Goal: Communication & Community: Ask a question

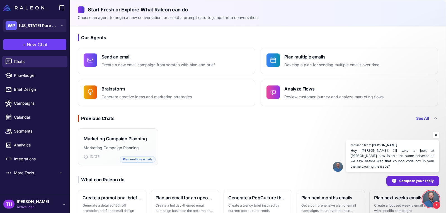
click at [432, 204] on span "Open chat" at bounding box center [431, 199] width 17 height 17
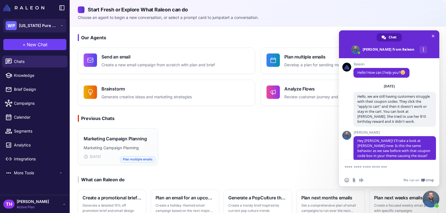
scroll to position [7, 0]
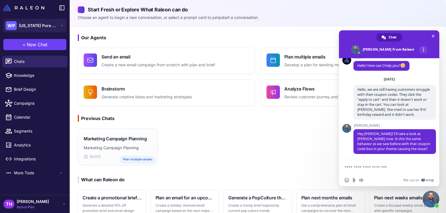
click at [381, 165] on textarea "Compose your message..." at bounding box center [384, 167] width 78 height 14
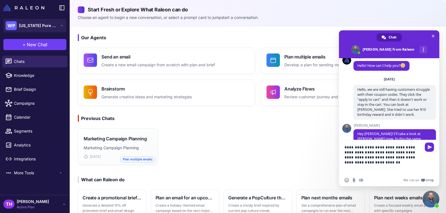
type textarea "**********"
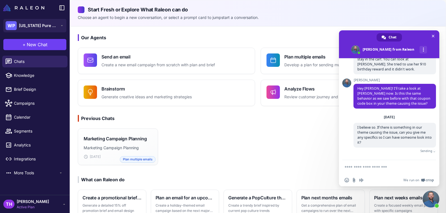
scroll to position [46, 0]
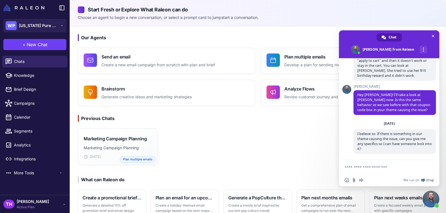
click at [302, 150] on div "Marketing Campaign Planning Marketing Campaign Planning [DATE] Plan multiple em…" at bounding box center [258, 146] width 376 height 41
click at [356, 33] on span at bounding box center [389, 44] width 100 height 28
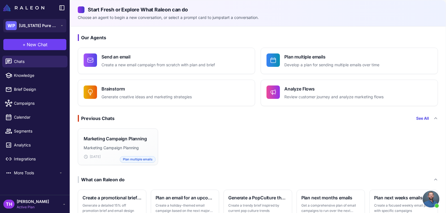
click at [289, 142] on div "Marketing Campaign Planning Marketing Campaign Planning [DATE] Plan multiple em…" at bounding box center [258, 146] width 376 height 41
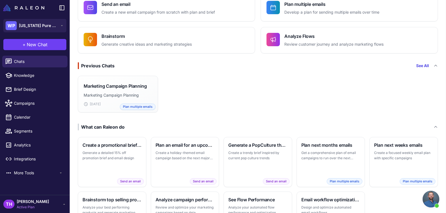
scroll to position [56, 0]
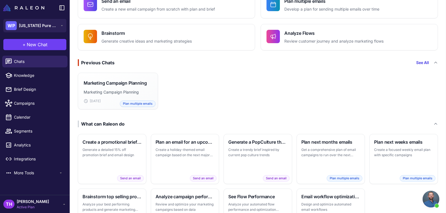
click at [432, 201] on span "Open chat" at bounding box center [431, 199] width 17 height 17
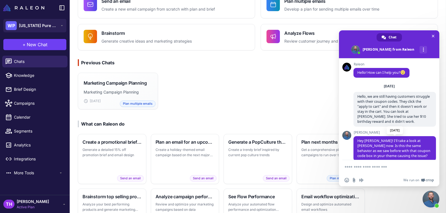
scroll to position [46, 0]
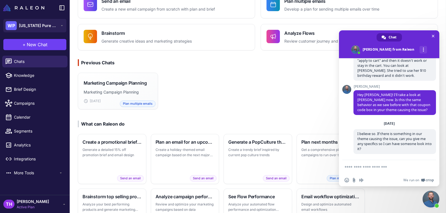
click at [304, 104] on div "Marketing Campaign Planning Marketing Campaign Planning Jun 16 Plan multiple em…" at bounding box center [258, 91] width 376 height 41
click at [352, 37] on span at bounding box center [389, 44] width 100 height 28
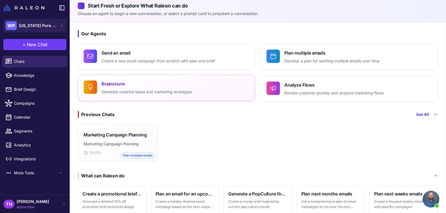
scroll to position [0, 0]
